Goal: Information Seeking & Learning: Check status

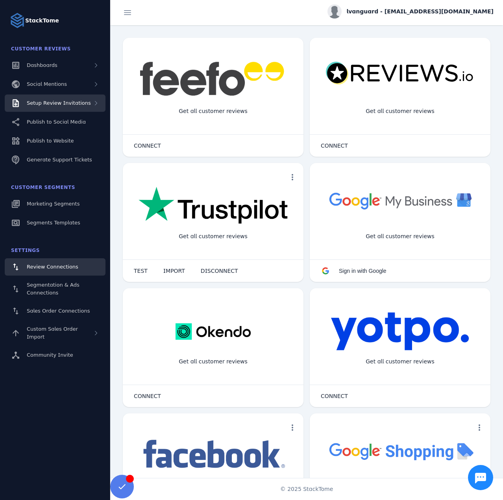
click at [76, 110] on div "Setup Review Invitations" at bounding box center [55, 102] width 101 height 17
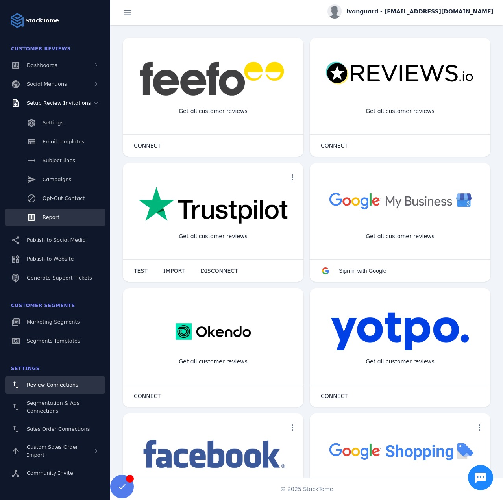
click at [55, 219] on span "Report" at bounding box center [51, 217] width 17 height 6
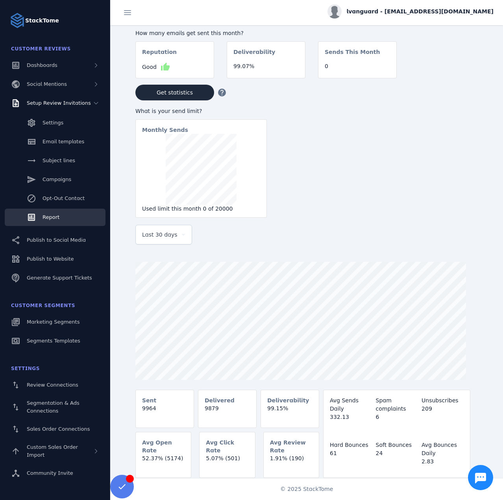
click at [170, 239] on span "Last 30 days" at bounding box center [159, 234] width 35 height 9
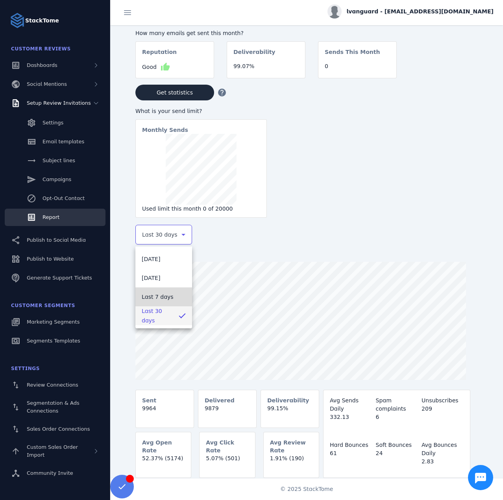
click at [166, 296] on span "Last 7 days" at bounding box center [158, 296] width 32 height 9
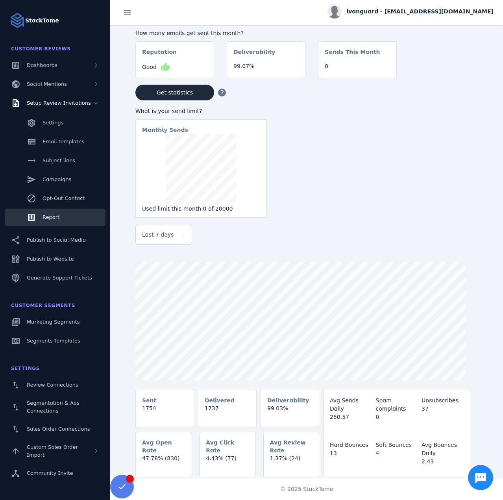
click at [439, 17] on div "lvanguard - [EMAIL_ADDRESS][DOMAIN_NAME]" at bounding box center [410, 11] width 166 height 14
click at [466, 69] on button "Sign out" at bounding box center [465, 76] width 57 height 19
